Goal: Task Accomplishment & Management: Use online tool/utility

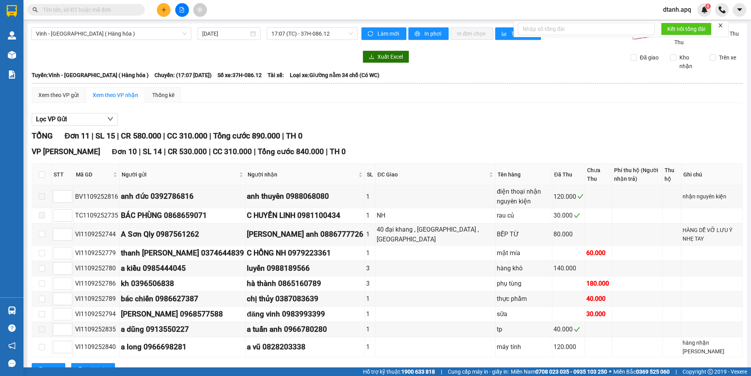
scroll to position [77, 0]
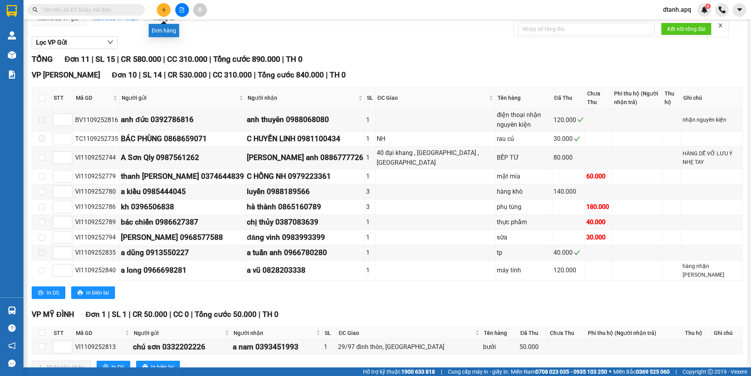
click at [163, 9] on icon "plus" at bounding box center [163, 9] width 5 height 5
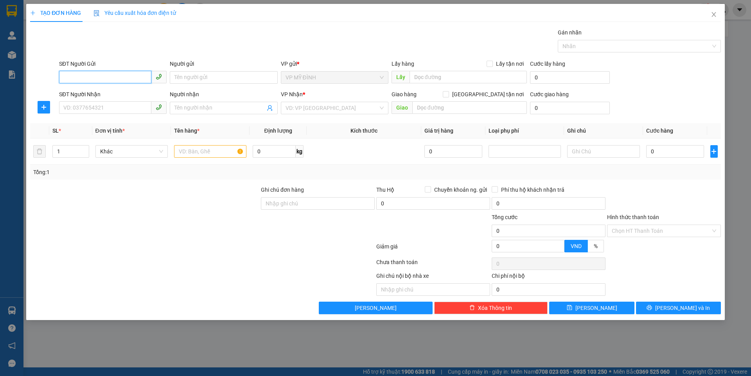
drag, startPoint x: 78, startPoint y: 75, endPoint x: 537, endPoint y: 14, distance: 462.8
click at [79, 75] on input "SĐT Người Gửi" at bounding box center [105, 77] width 92 height 13
type input "0"
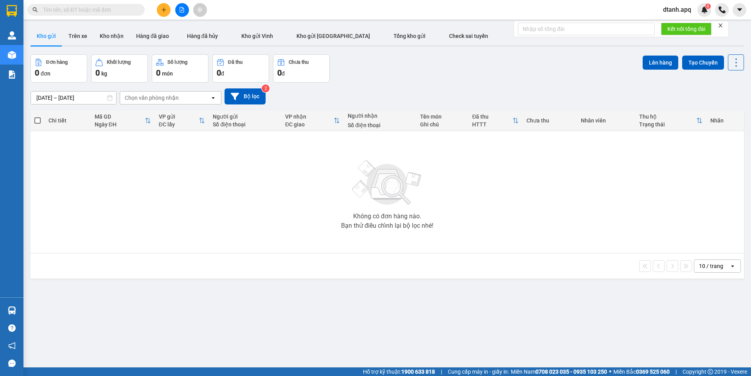
click at [454, 216] on div "Không có đơn hàng nào. Bạn thử điều chỉnh lại bộ lọc nhé!" at bounding box center [387, 191] width 706 height 117
click at [161, 11] on icon "plus" at bounding box center [163, 9] width 5 height 5
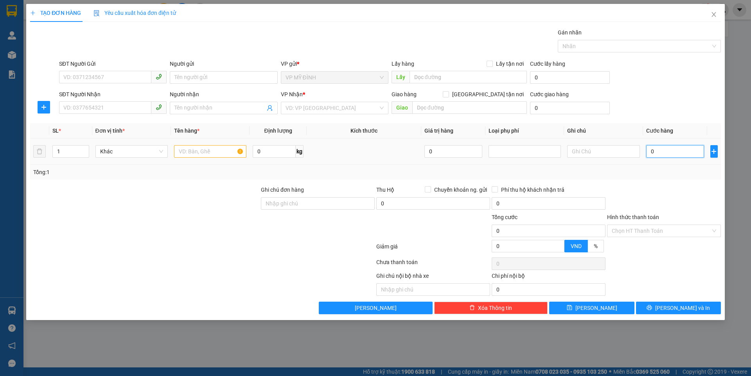
click at [667, 148] on input "0" at bounding box center [675, 151] width 58 height 13
drag, startPoint x: 485, startPoint y: 33, endPoint x: 480, endPoint y: 35, distance: 6.2
click at [485, 33] on div "Gói vận chuyển * Tiêu chuẩn Gán nhãn Nhãn" at bounding box center [390, 41] width 665 height 27
